Goal: Find specific page/section: Find specific page/section

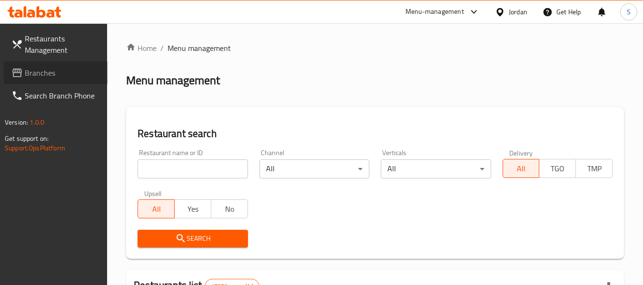
click at [69, 67] on span "Branches" at bounding box center [62, 72] width 75 height 11
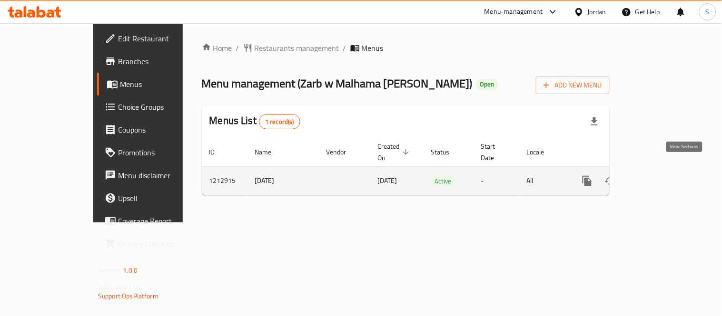
click at [661, 176] on icon "enhanced table" at bounding box center [655, 181] width 11 height 11
